Goal: Check status: Check status

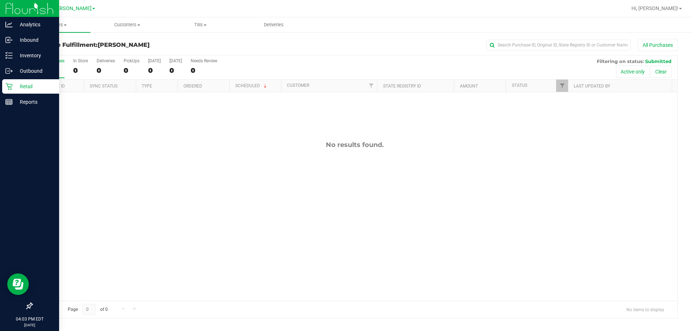
click at [9, 86] on icon at bounding box center [8, 86] width 7 height 7
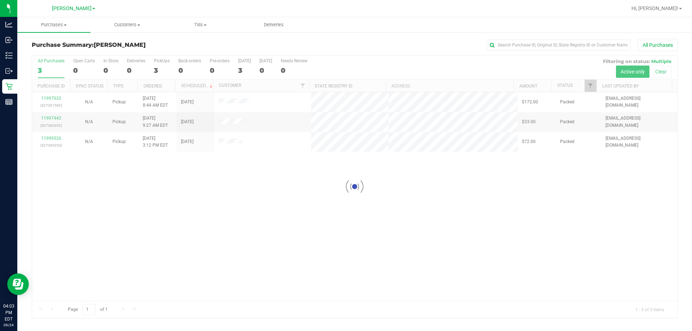
click at [339, 230] on div at bounding box center [354, 187] width 645 height 263
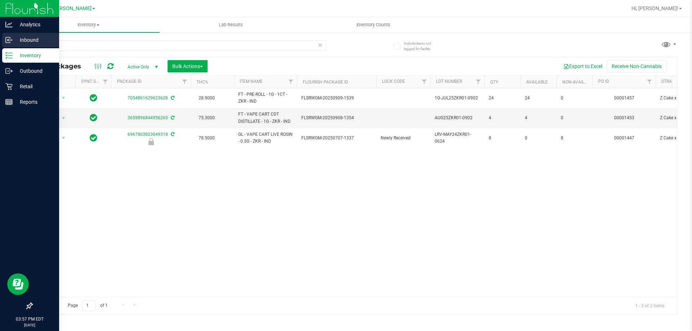
drag, startPoint x: 57, startPoint y: 43, endPoint x: 12, endPoint y: 47, distance: 45.2
click at [3, 49] on div "Analytics Inbound Inventory Outbound Retail Reports 03:57 PM EDT [DATE] 09/24 […" at bounding box center [346, 165] width 692 height 331
